Goal: Information Seeking & Learning: Find specific fact

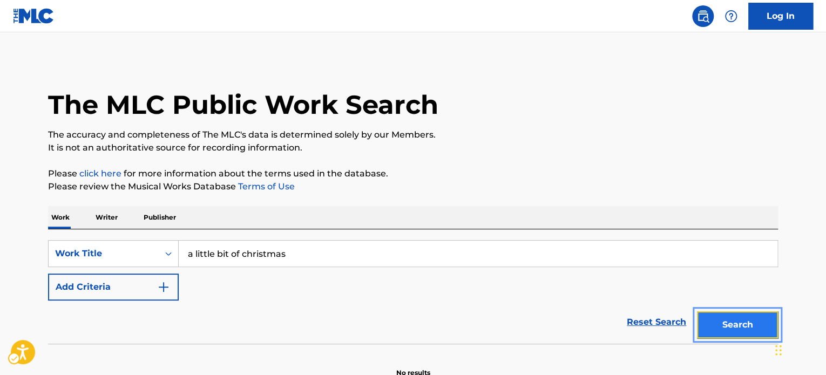
click at [716, 316] on button "Search" at bounding box center [737, 325] width 81 height 27
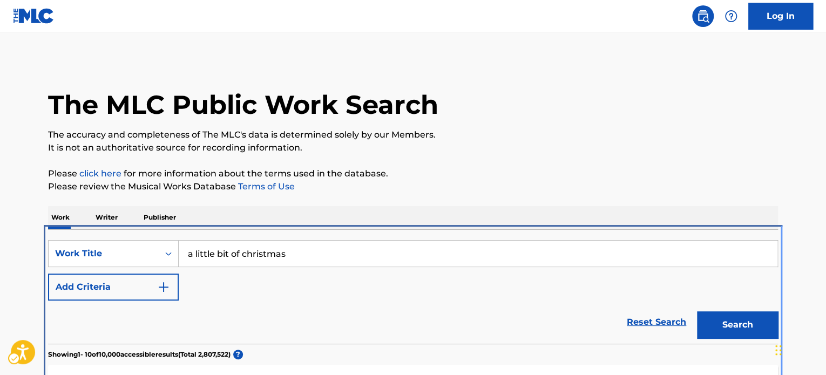
scroll to position [229, 0]
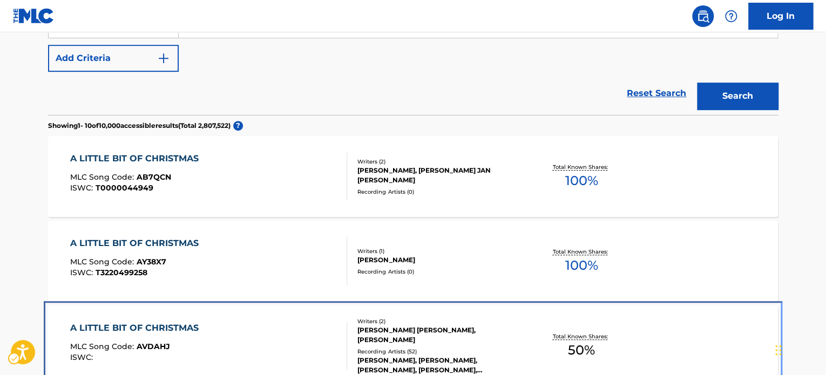
click at [391, 339] on div "[PERSON_NAME] [PERSON_NAME], [PERSON_NAME]" at bounding box center [438, 335] width 163 height 19
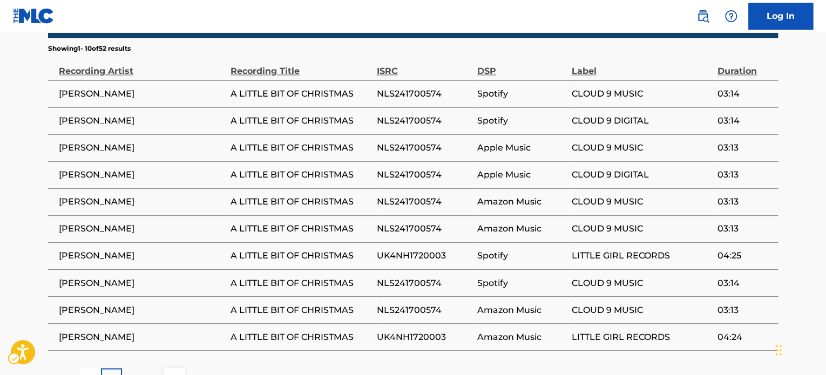
scroll to position [765, 0]
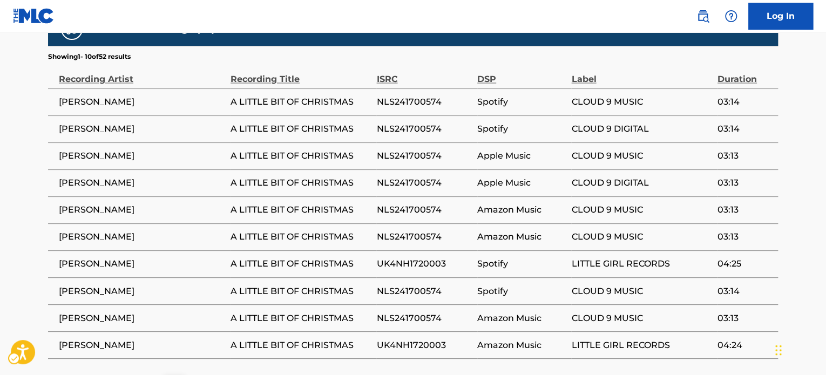
click at [406, 231] on span "NLS241700574" at bounding box center [424, 237] width 96 height 13
copy span "NLS241700574"
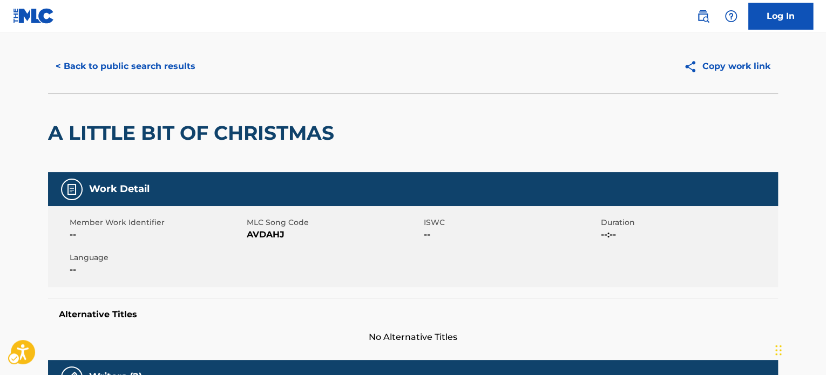
scroll to position [0, 0]
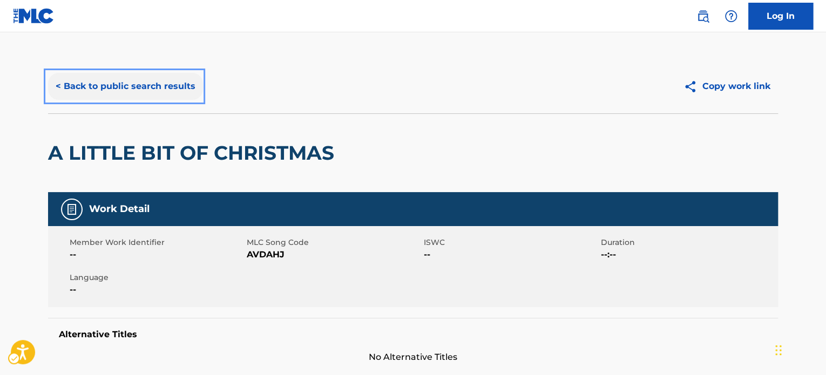
click at [160, 92] on button "< Back to public search results" at bounding box center [125, 86] width 155 height 27
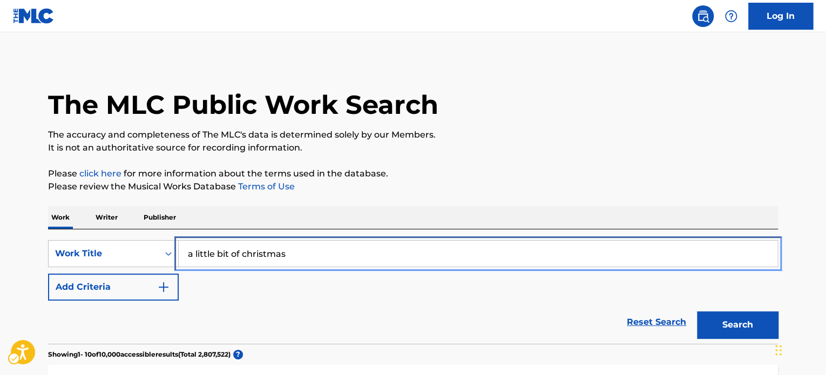
paste input "IT SHOULD BE CHRISTMAS EVERYDAY"
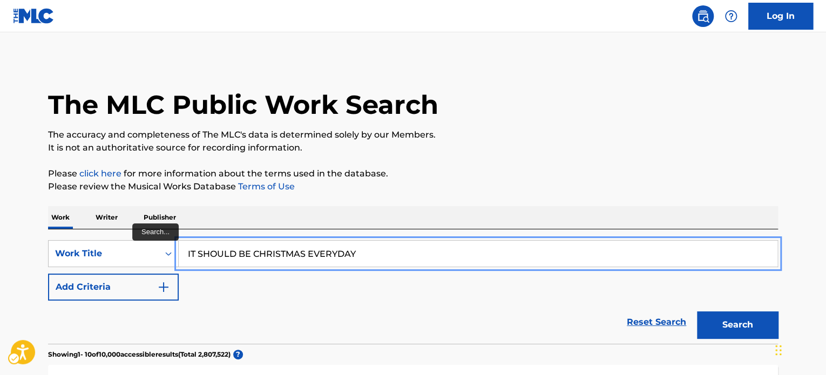
type input "IT SHOULD BE CHRISTMAS EVERYDAY"
click at [697, 312] on button "Search" at bounding box center [737, 325] width 81 height 27
click at [269, 247] on input "IT SHOULD BE CHRISTMAS EVERYDAY" at bounding box center [478, 254] width 599 height 26
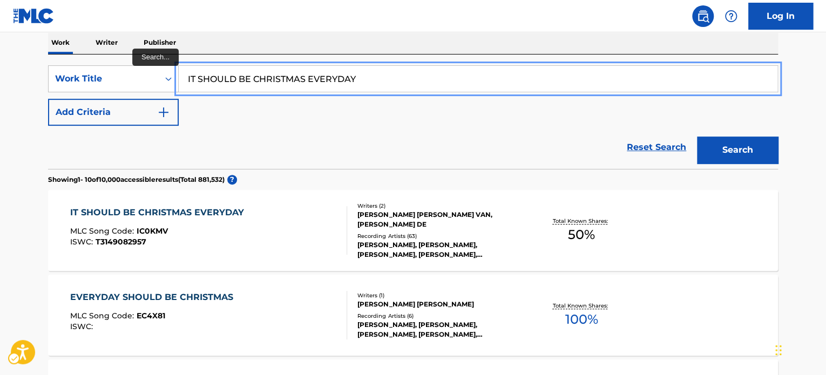
scroll to position [181, 0]
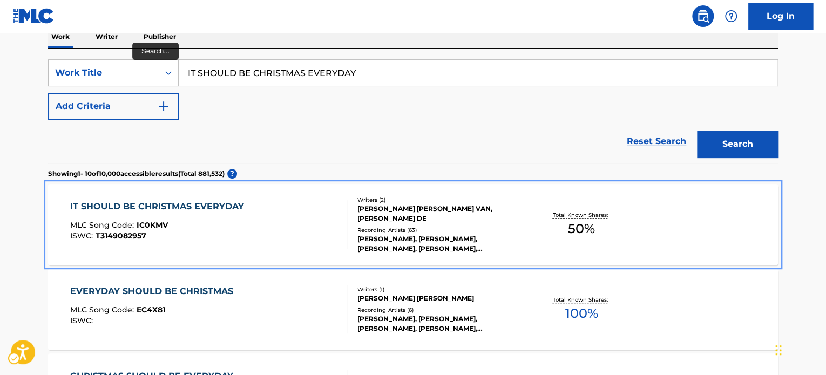
click at [341, 232] on div at bounding box center [342, 224] width 9 height 49
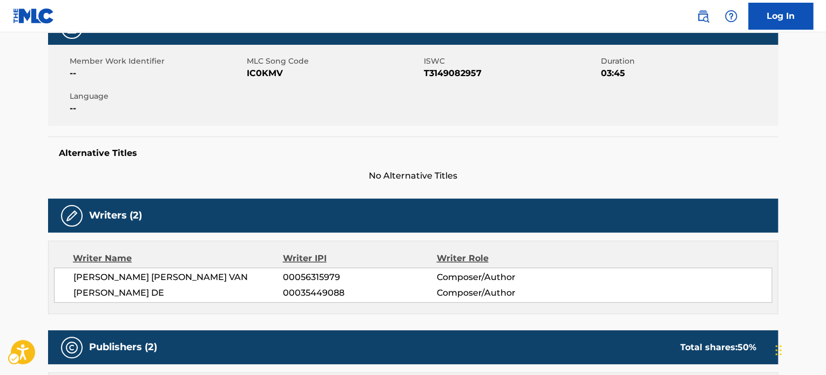
scroll to position [45, 0]
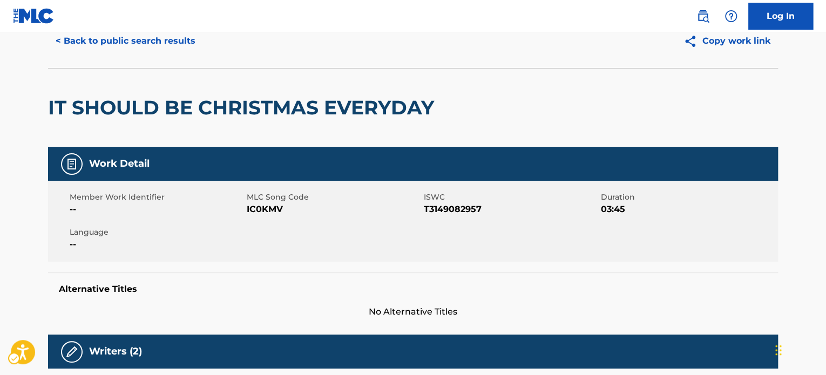
click at [106, 57] on div "< Back to public search results Copy work link" at bounding box center [413, 41] width 730 height 54
click at [108, 44] on button "< Back to public search results" at bounding box center [125, 41] width 155 height 27
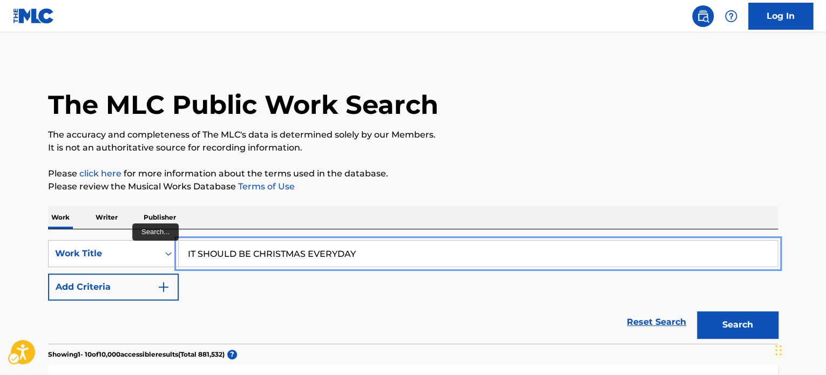
drag, startPoint x: 387, startPoint y: 255, endPoint x: 398, endPoint y: 244, distance: 15.7
paste input "RIJK ALLEEN"
type input "RIJK ALLEEN"
drag, startPoint x: 542, startPoint y: 175, endPoint x: 816, endPoint y: 308, distance: 305.0
click at [543, 175] on p "Please click here for more information about the terms used in the database." at bounding box center [413, 173] width 730 height 13
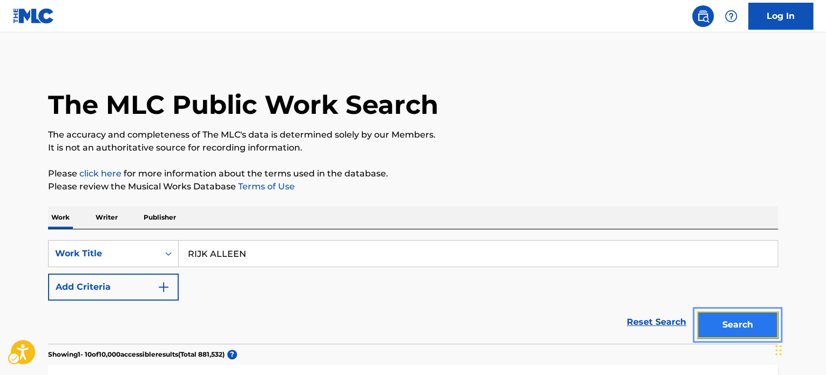
click at [739, 335] on button "Search" at bounding box center [737, 325] width 81 height 27
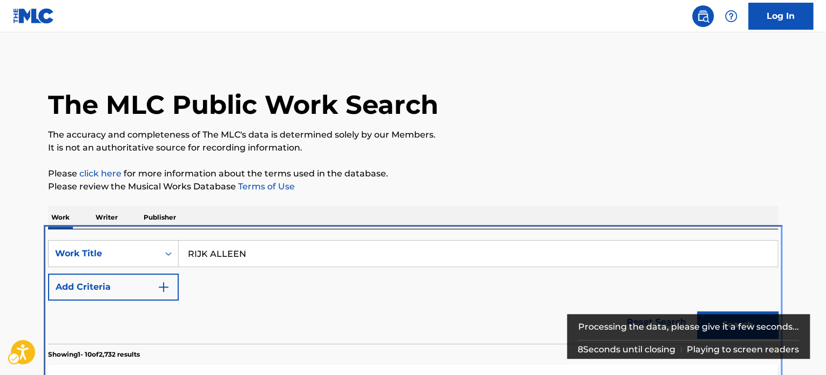
scroll to position [229, 0]
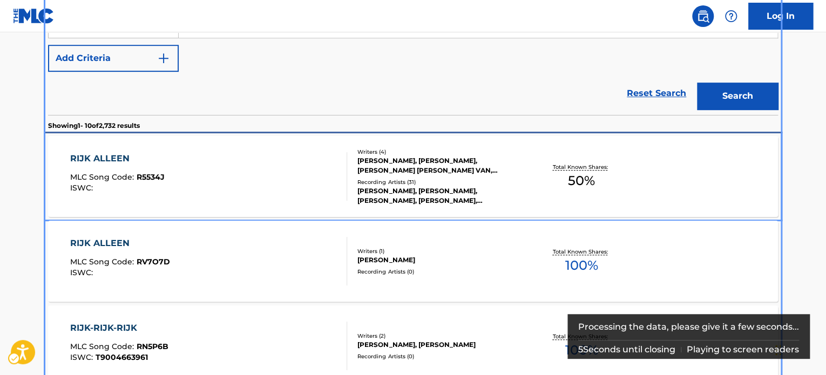
click at [478, 184] on div "Recording Artists ( 31 )" at bounding box center [438, 182] width 163 height 8
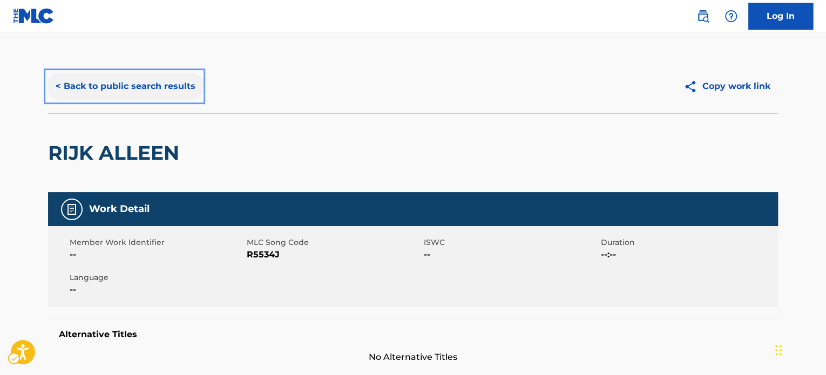
click at [127, 92] on button "< Back to public search results" at bounding box center [125, 86] width 155 height 27
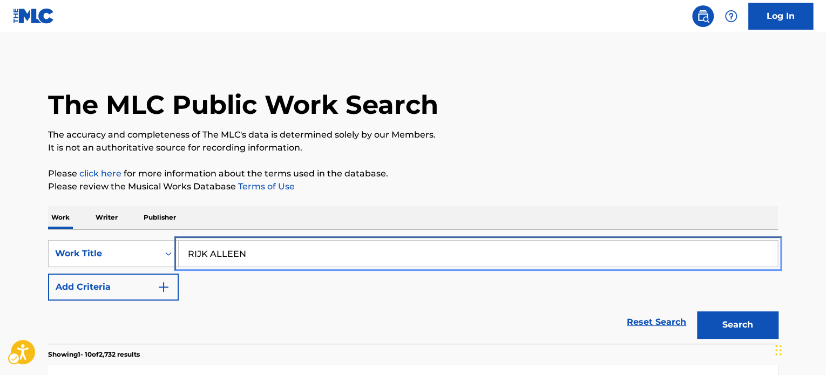
paste input "2FEET"
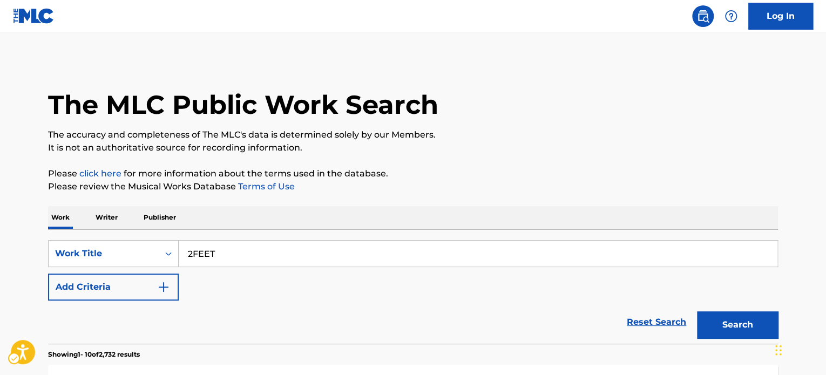
click at [541, 172] on p "Please click here | New Window for more information about the terms used in the…" at bounding box center [413, 173] width 730 height 13
click at [734, 321] on button "Search" at bounding box center [737, 325] width 81 height 27
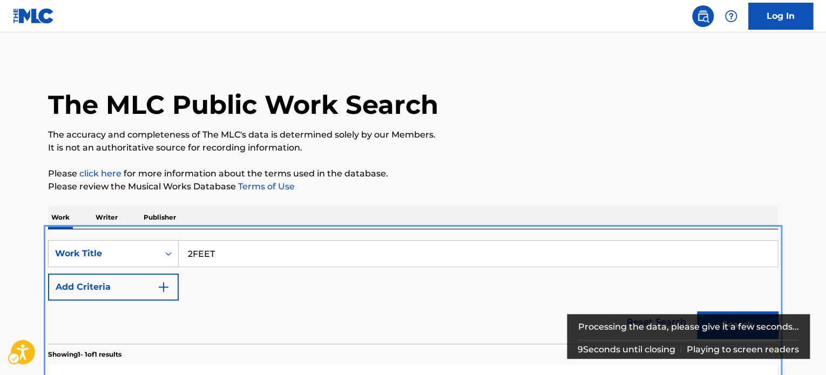
scroll to position [121, 0]
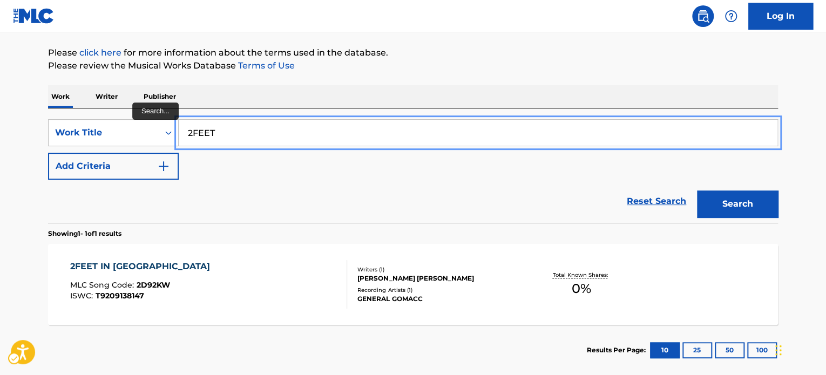
drag, startPoint x: 384, startPoint y: 136, endPoint x: 423, endPoint y: 134, distance: 38.9
click at [384, 136] on input "2FEET" at bounding box center [478, 133] width 599 height 26
paste input "TRUSTINGODNDIEERICH"
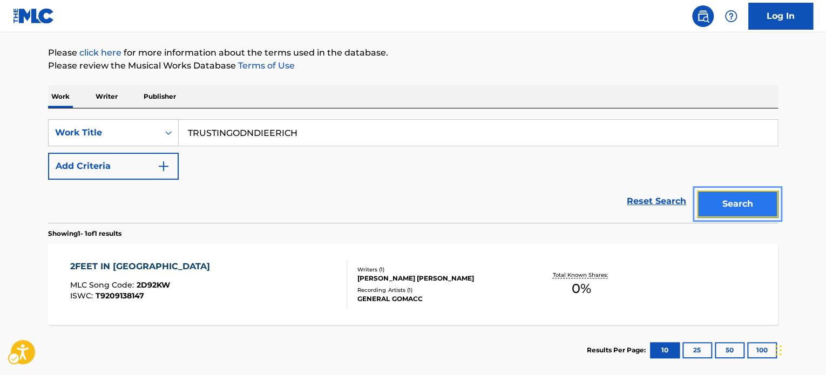
click at [717, 202] on button "Search" at bounding box center [737, 204] width 81 height 27
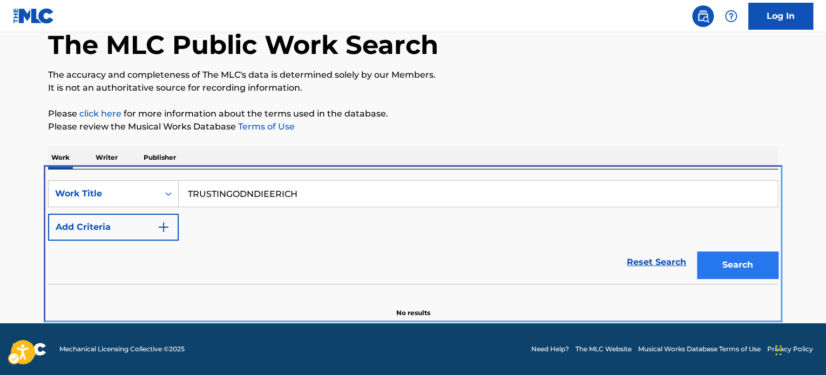
scroll to position [59, 0]
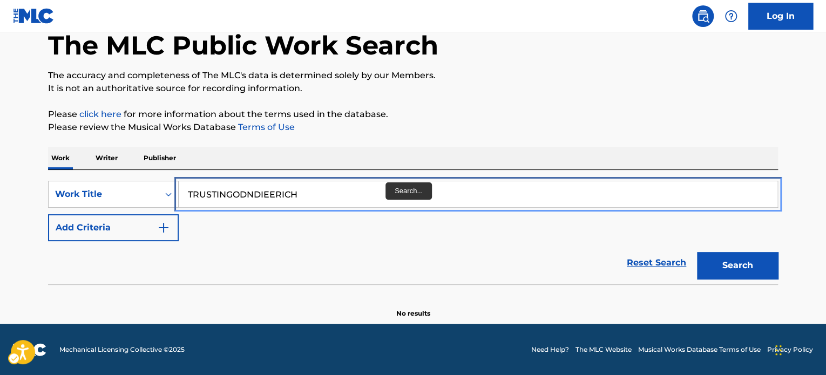
drag, startPoint x: 387, startPoint y: 191, endPoint x: 473, endPoint y: 193, distance: 85.9
click at [387, 191] on input "TRUSTINGODNDIEERICH" at bounding box center [478, 194] width 599 height 26
paste input "[DEMOGRAPHIC_DATA]"
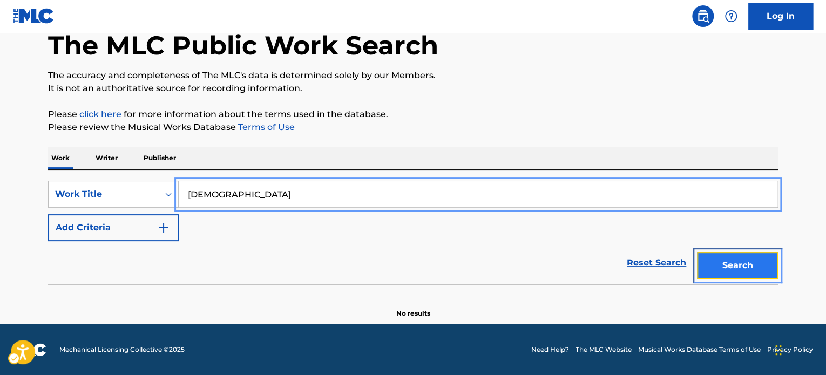
click at [738, 267] on button "Search" at bounding box center [737, 265] width 81 height 27
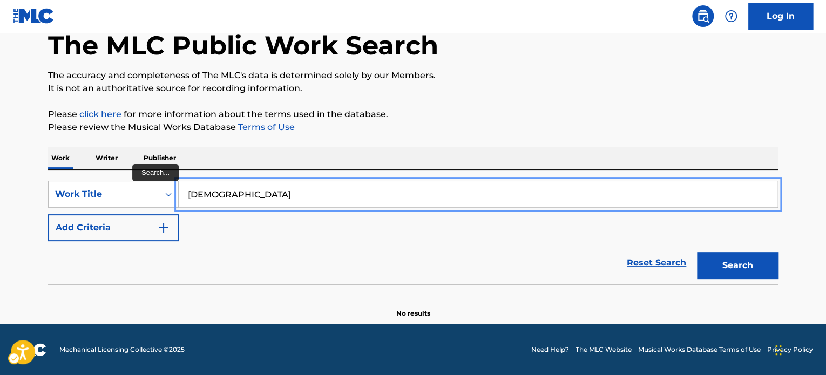
drag, startPoint x: 315, startPoint y: 185, endPoint x: 451, endPoint y: 199, distance: 136.8
click at [315, 185] on input "[DEMOGRAPHIC_DATA]" at bounding box center [478, 194] width 599 height 26
paste input "ROKKOUT BY MYSELF"
type input "ROKKOUT BY MYSELF"
click at [730, 251] on div "Search" at bounding box center [735, 262] width 86 height 43
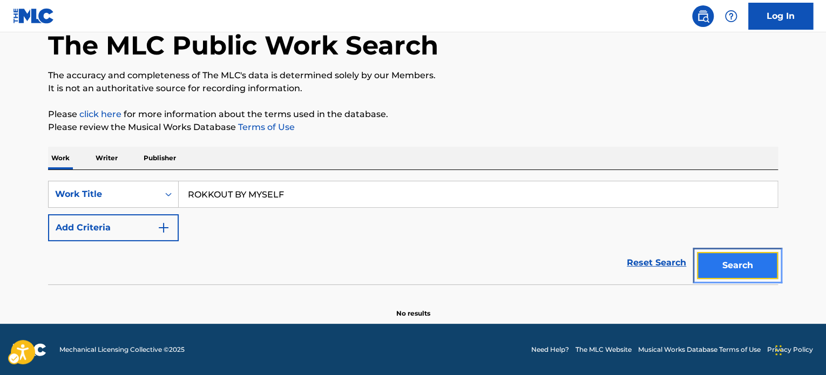
click at [731, 261] on button "Search" at bounding box center [737, 265] width 81 height 27
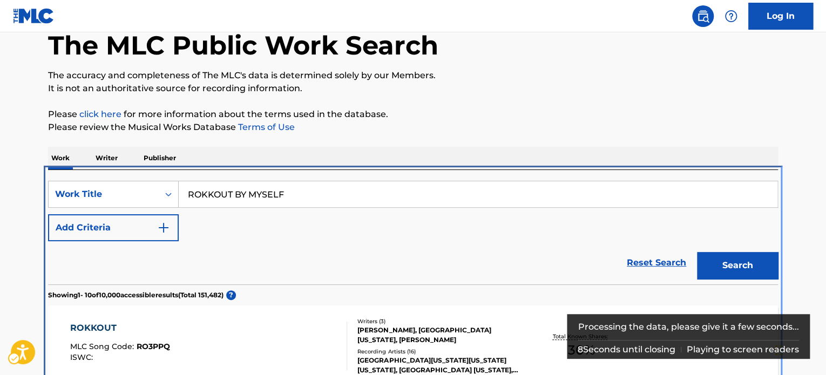
scroll to position [229, 0]
